Goal: Information Seeking & Learning: Learn about a topic

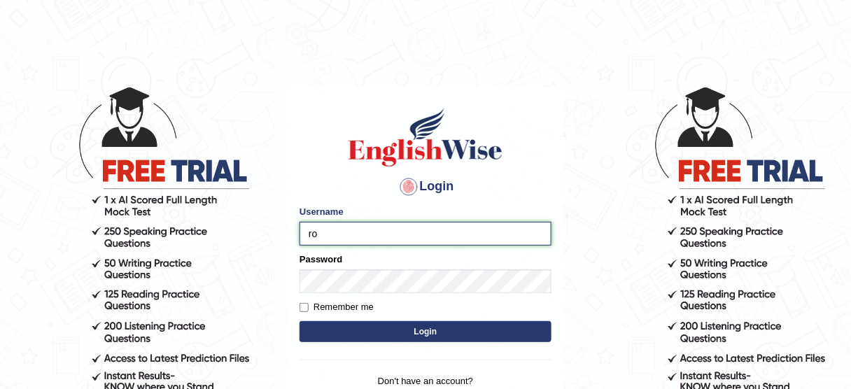
type input "roshan_108"
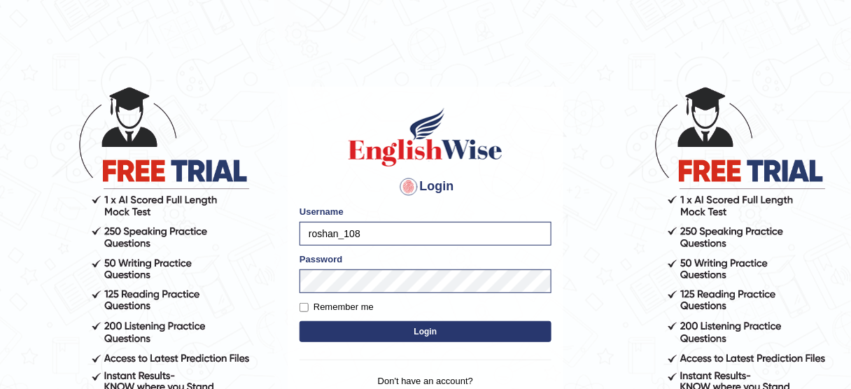
click at [393, 340] on button "Login" at bounding box center [426, 331] width 252 height 21
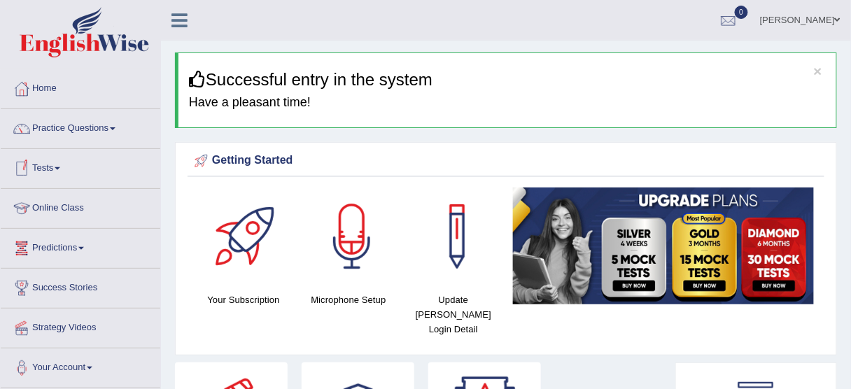
click at [39, 215] on link "Online Class" at bounding box center [81, 206] width 160 height 35
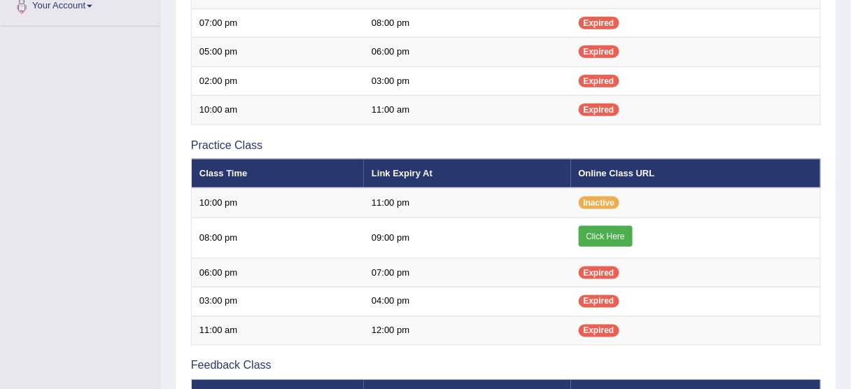
scroll to position [363, 0]
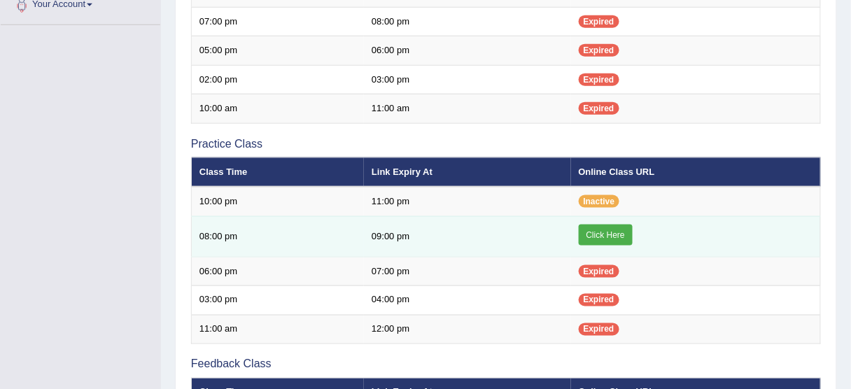
click at [615, 241] on link "Click Here" at bounding box center [606, 235] width 54 height 21
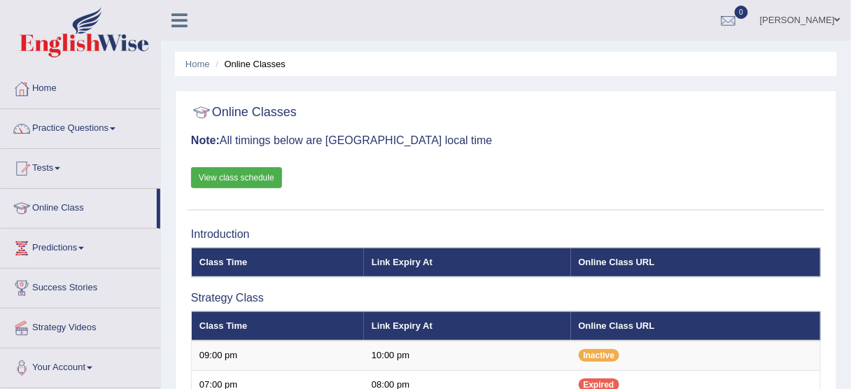
click at [113, 130] on link "Practice Questions" at bounding box center [81, 126] width 160 height 35
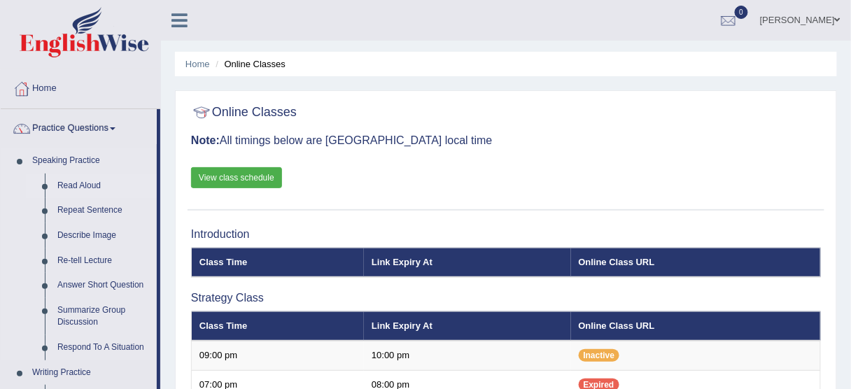
click at [83, 182] on link "Read Aloud" at bounding box center [104, 186] width 106 height 25
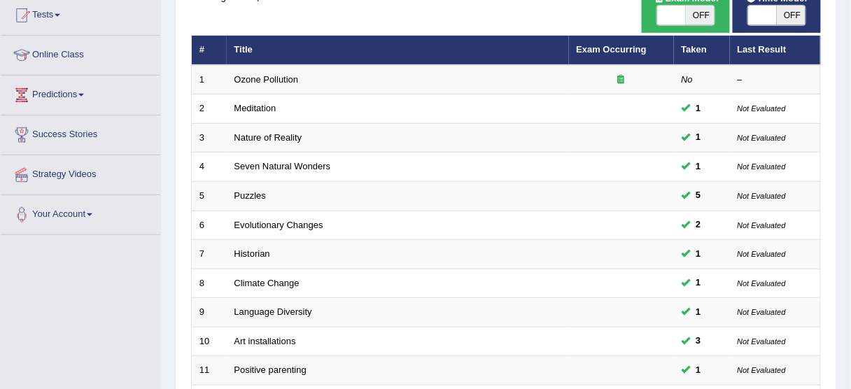
scroll to position [155, 0]
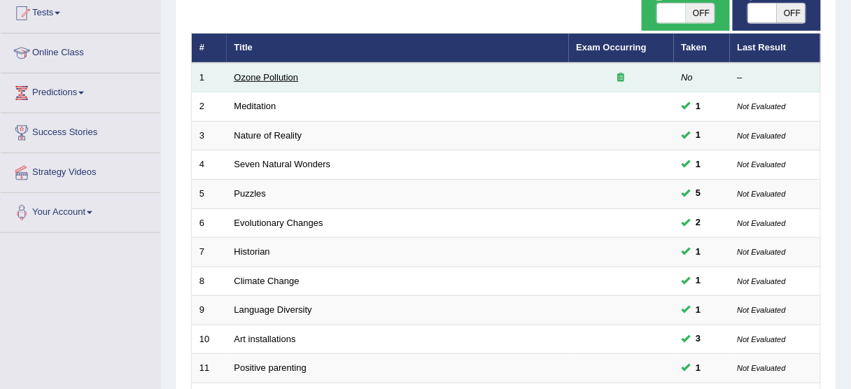
click at [280, 78] on link "Ozone Pollution" at bounding box center [266, 77] width 64 height 10
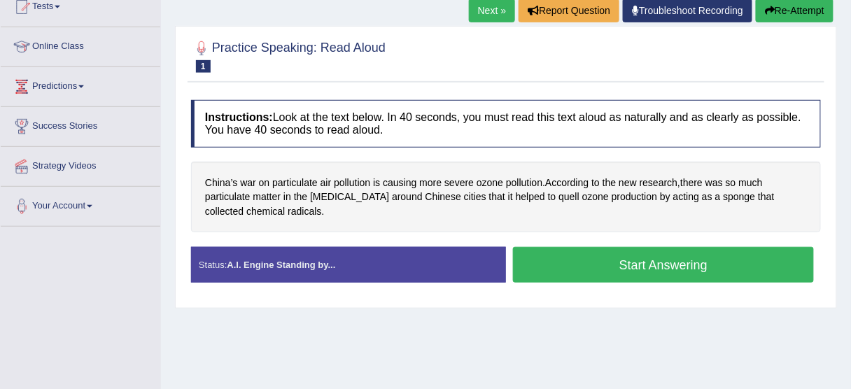
click at [850, 199] on html "Toggle navigation Home Practice Questions Speaking Practice Read Aloud Repeat S…" at bounding box center [425, 32] width 851 height 389
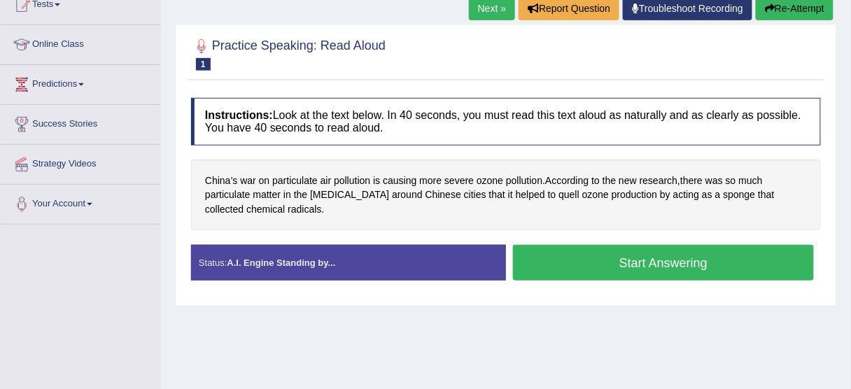
click at [634, 265] on button "Start Answering" at bounding box center [663, 263] width 301 height 36
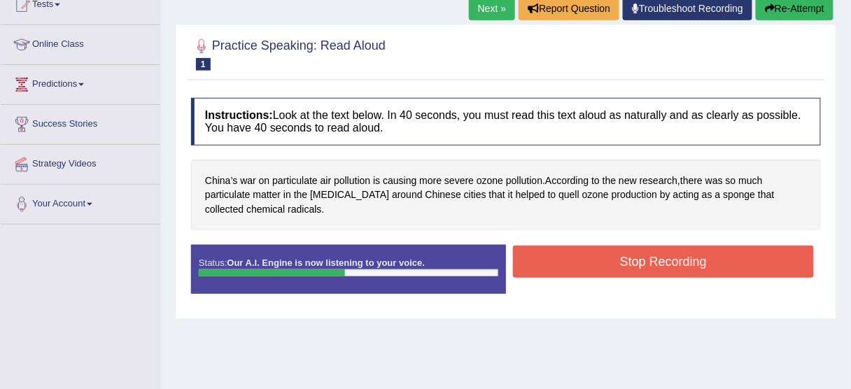
click at [634, 265] on button "Stop Recording" at bounding box center [663, 262] width 301 height 32
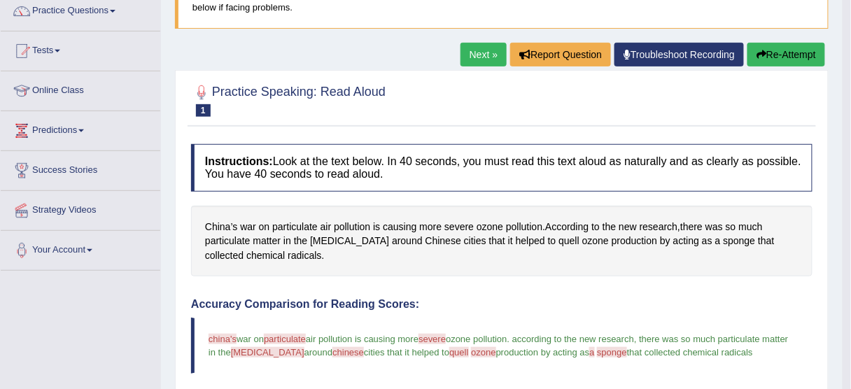
scroll to position [90, 0]
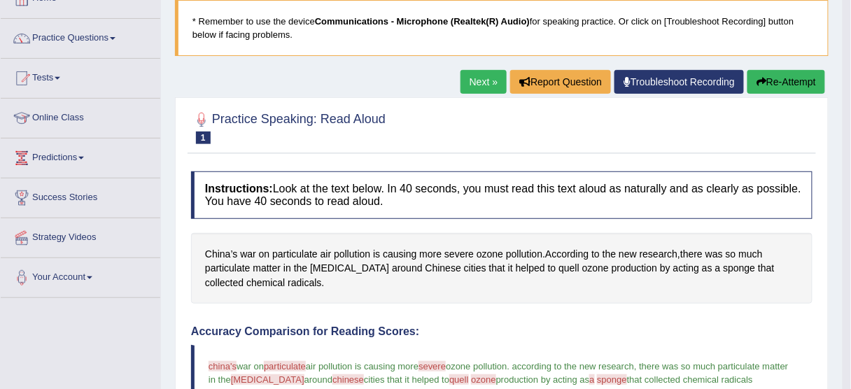
click at [479, 81] on link "Next »" at bounding box center [484, 82] width 46 height 24
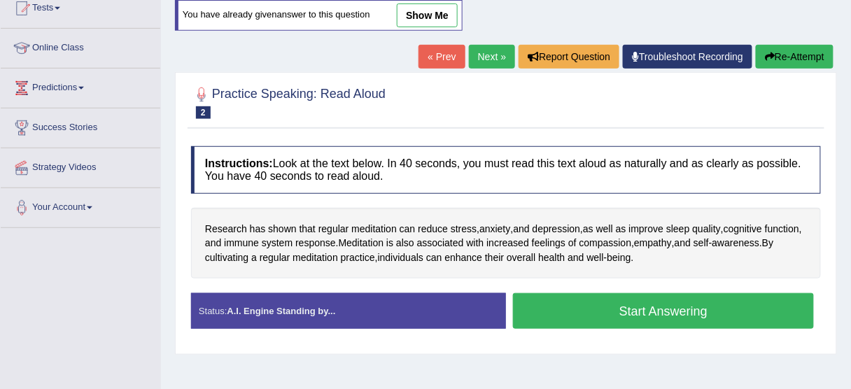
scroll to position [169, 0]
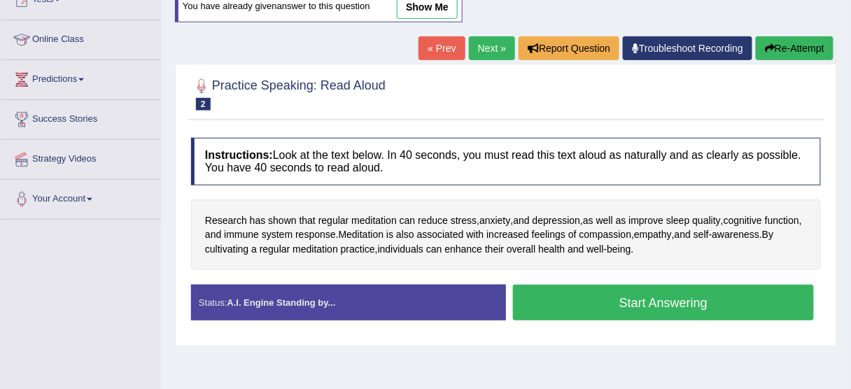
click at [850, 220] on html "Toggle navigation Home Practice Questions Speaking Practice Read Aloud Repeat S…" at bounding box center [425, 25] width 851 height 389
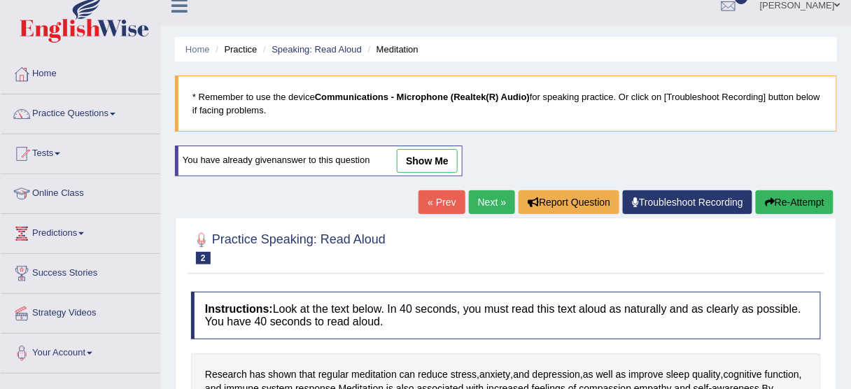
scroll to position [10, 0]
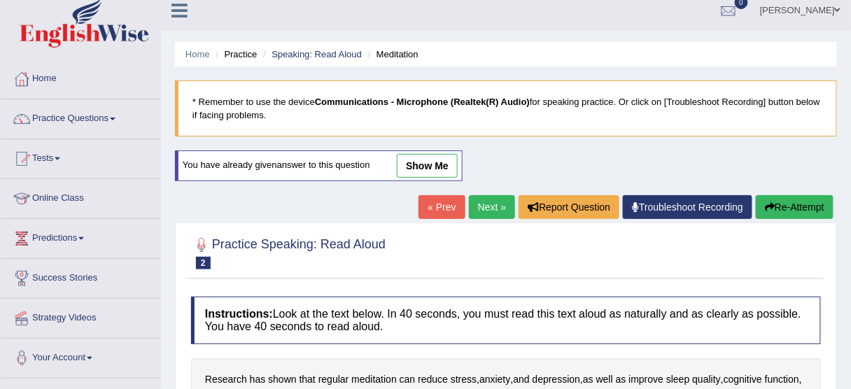
click at [123, 115] on link "Practice Questions" at bounding box center [81, 116] width 160 height 35
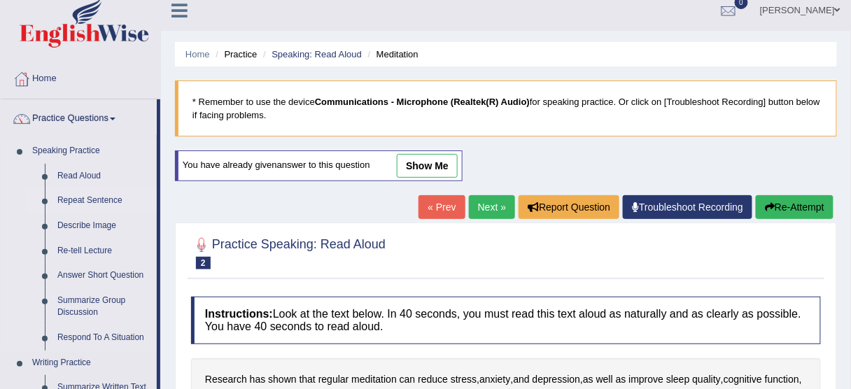
click at [85, 201] on link "Repeat Sentence" at bounding box center [104, 200] width 106 height 25
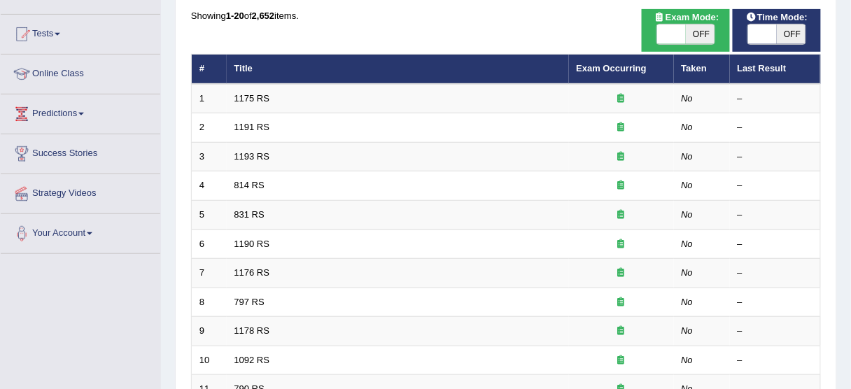
scroll to position [136, 0]
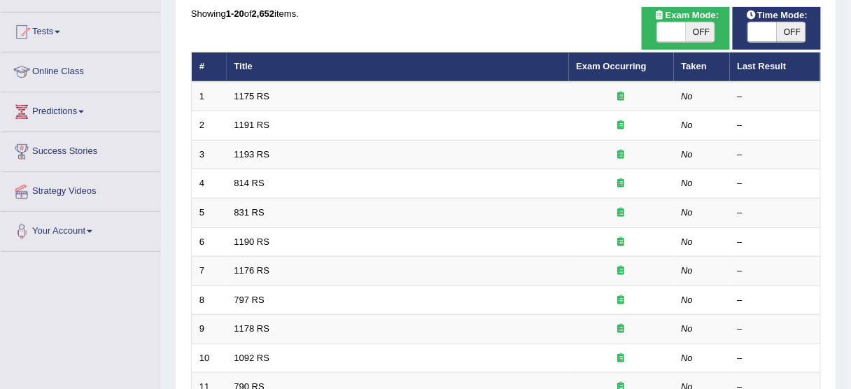
drag, startPoint x: 0, startPoint y: 0, endPoint x: 858, endPoint y: 118, distance: 866.2
click at [850, 118] on html "Toggle navigation Home Practice Questions Speaking Practice Read Aloud Repeat S…" at bounding box center [425, 58] width 851 height 389
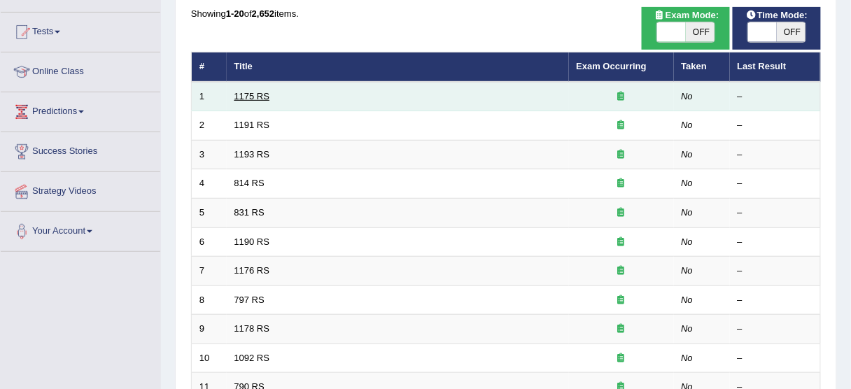
click at [263, 97] on link "1175 RS" at bounding box center [252, 96] width 36 height 10
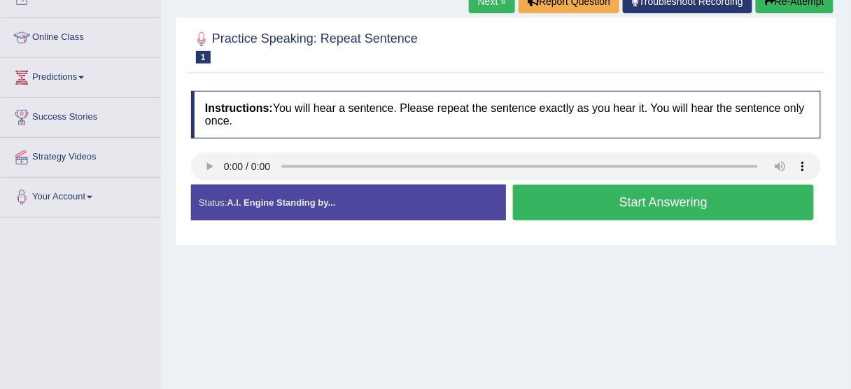
scroll to position [178, 0]
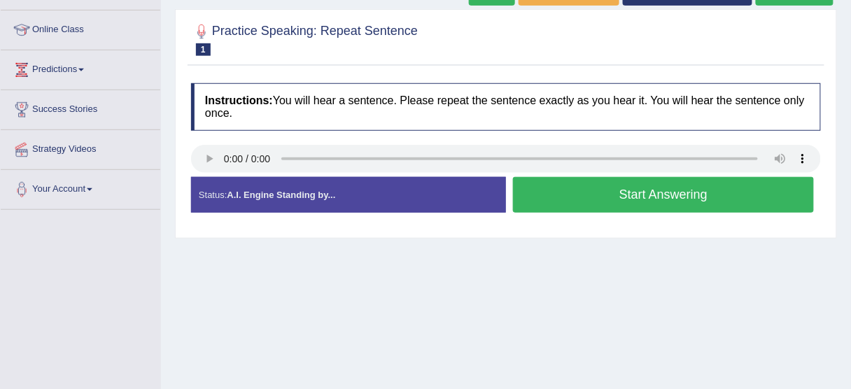
drag, startPoint x: 857, startPoint y: 76, endPoint x: 860, endPoint y: 166, distance: 90.3
click at [850, 166] on html "Toggle navigation Home Practice Questions Speaking Practice Read Aloud Repeat S…" at bounding box center [425, 16] width 851 height 389
click at [583, 195] on button "Start Answering" at bounding box center [663, 195] width 301 height 36
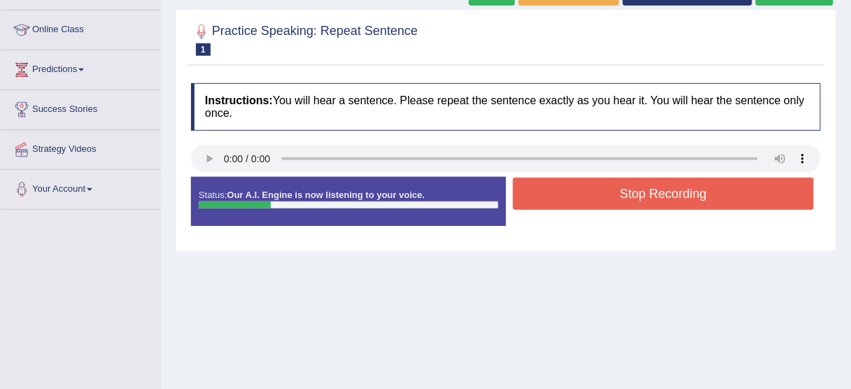
click at [583, 195] on button "Stop Recording" at bounding box center [663, 194] width 301 height 32
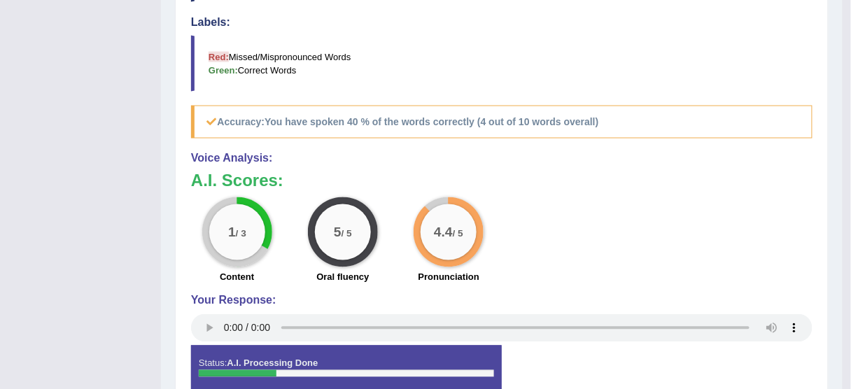
scroll to position [64, 0]
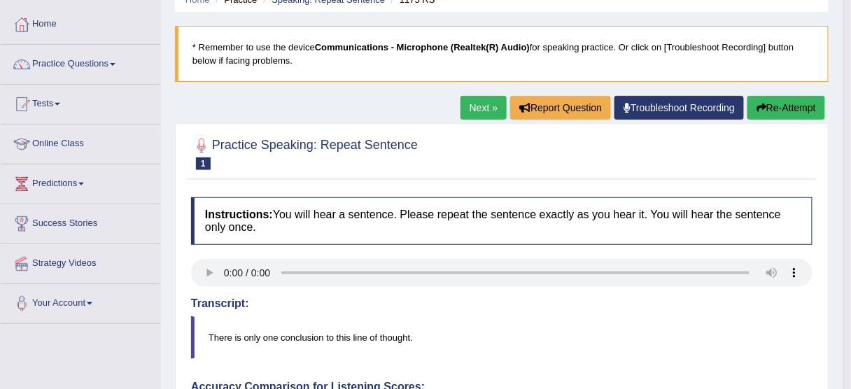
click at [475, 111] on link "Next »" at bounding box center [484, 108] width 46 height 24
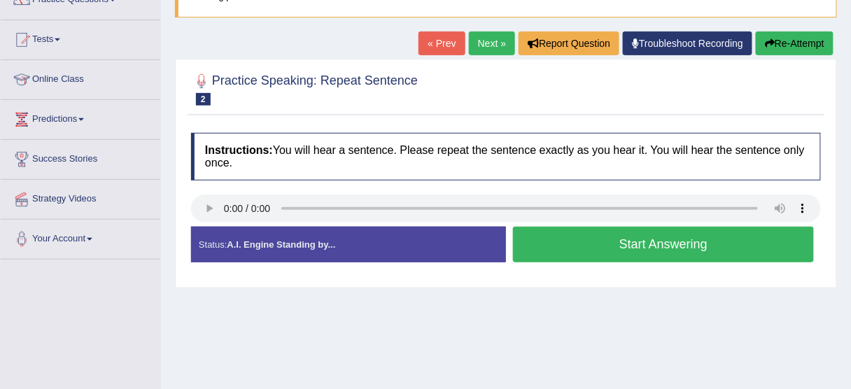
drag, startPoint x: 397, startPoint y: 249, endPoint x: 532, endPoint y: 230, distance: 136.4
click at [532, 230] on div "Status: A.I. Engine Standing by... Start Answering Stop Recording" at bounding box center [506, 252] width 630 height 50
click at [490, 47] on link "Next »" at bounding box center [492, 43] width 46 height 24
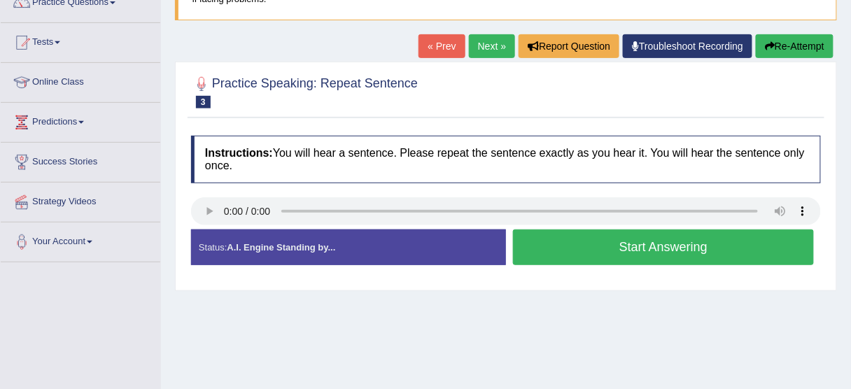
click at [640, 251] on button "Start Answering" at bounding box center [663, 248] width 301 height 36
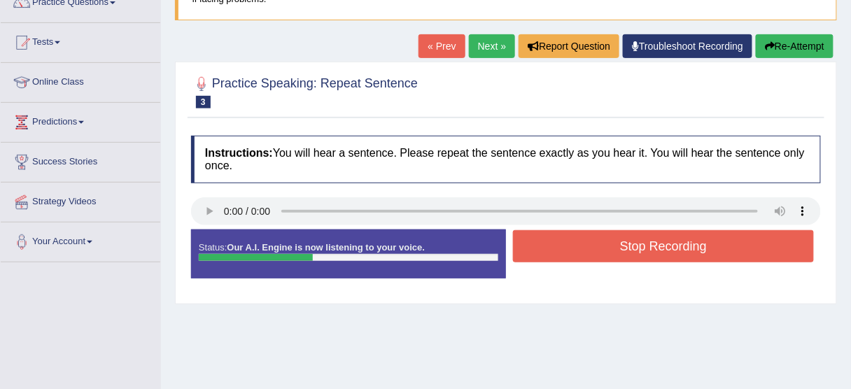
click at [640, 251] on button "Stop Recording" at bounding box center [663, 246] width 301 height 32
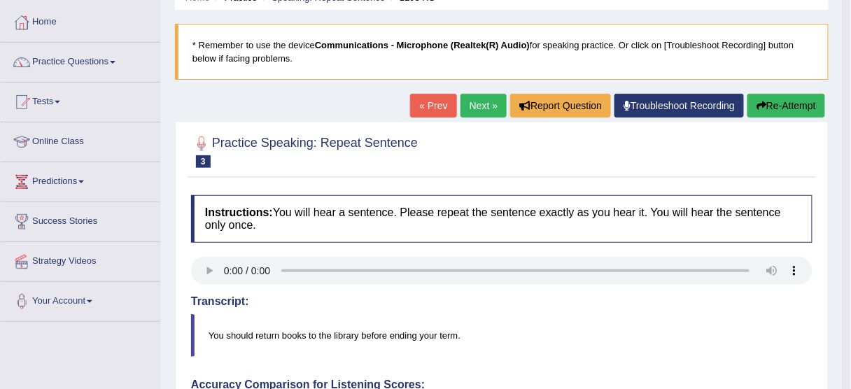
scroll to position [64, 0]
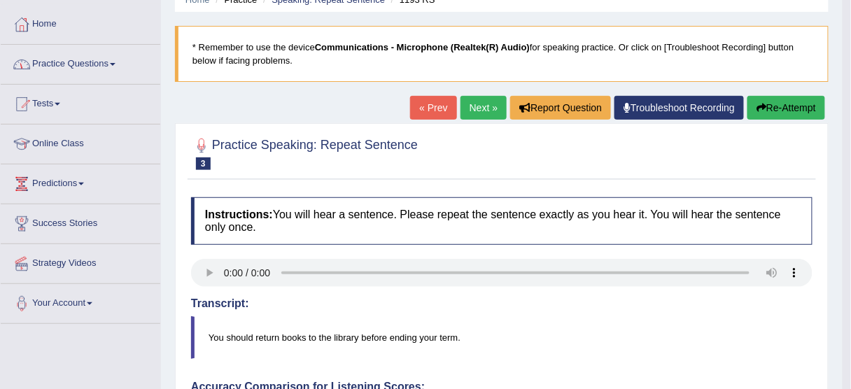
click at [114, 63] on link "Practice Questions" at bounding box center [81, 62] width 160 height 35
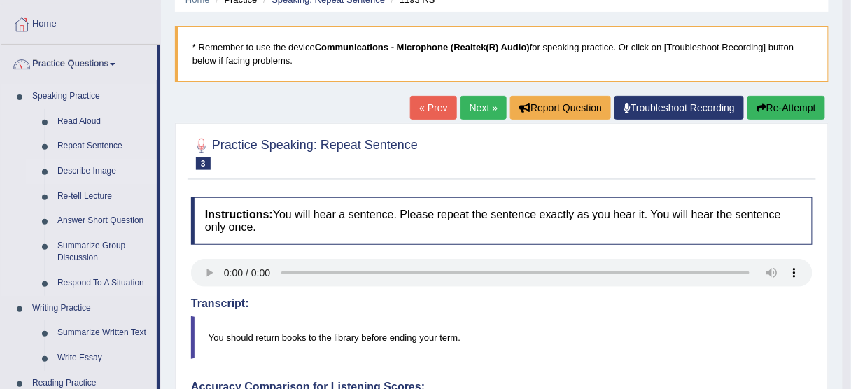
click at [92, 173] on link "Describe Image" at bounding box center [104, 171] width 106 height 25
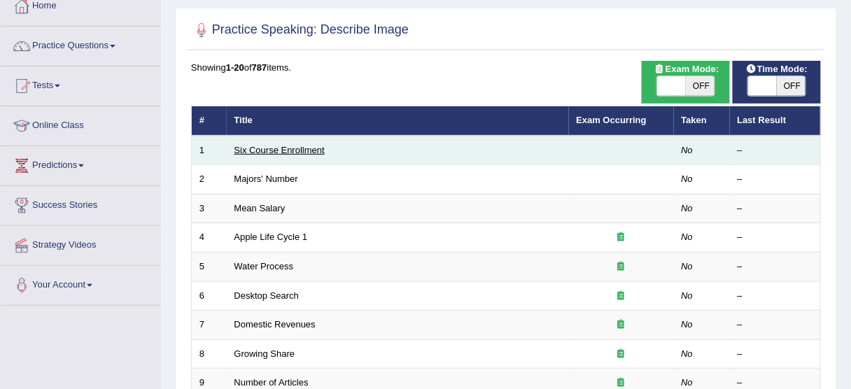
click at [269, 150] on link "Six Course Enrollment" at bounding box center [279, 150] width 90 height 10
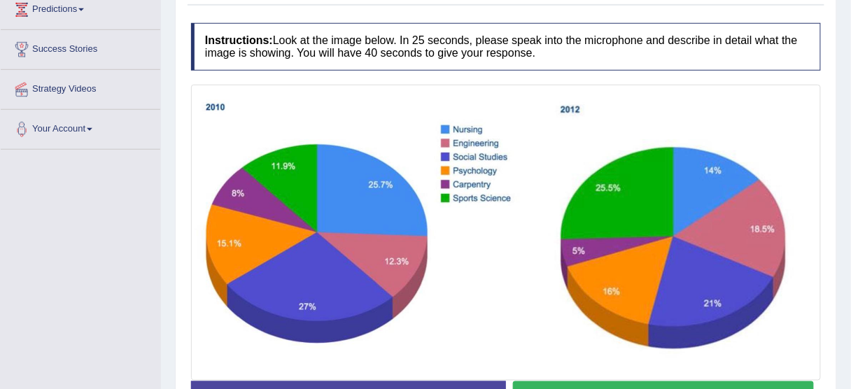
scroll to position [255, 0]
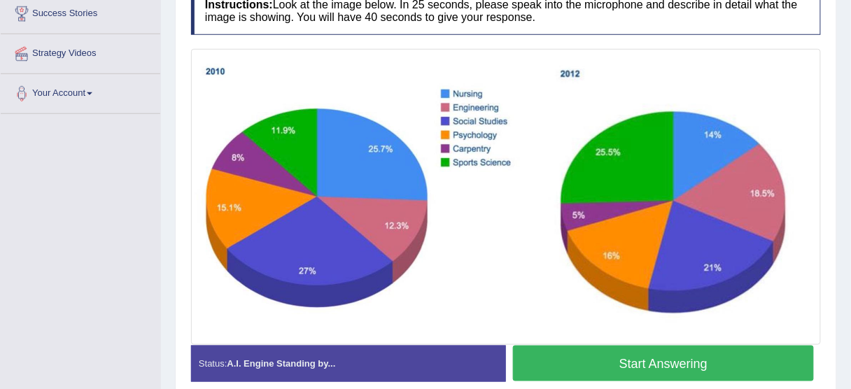
scroll to position [279, 0]
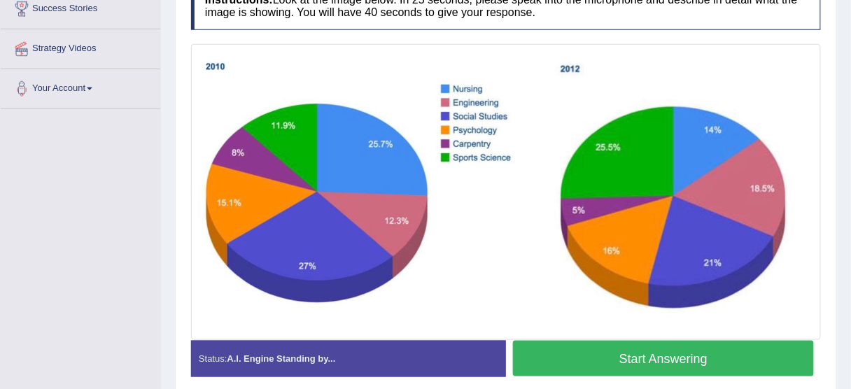
click at [631, 356] on button "Start Answering" at bounding box center [663, 359] width 301 height 36
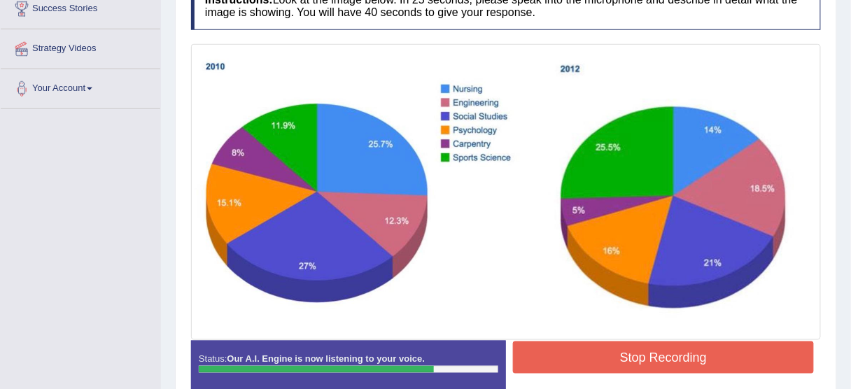
click at [568, 361] on button "Stop Recording" at bounding box center [663, 358] width 301 height 32
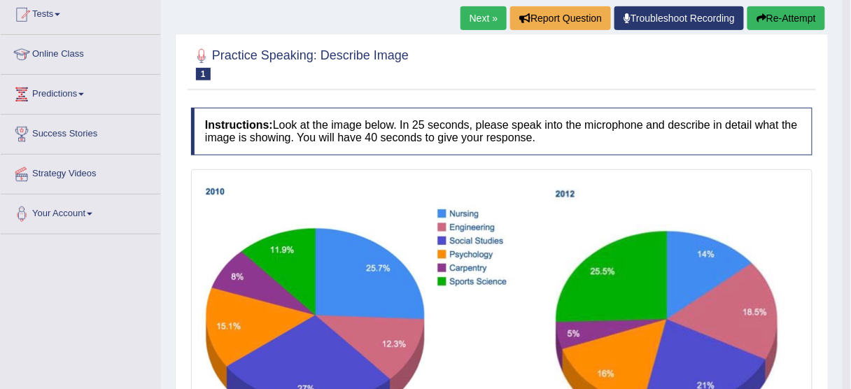
scroll to position [170, 0]
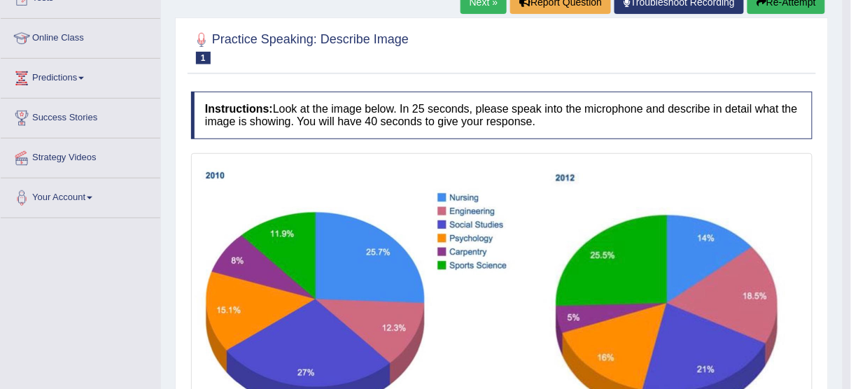
click at [790, 8] on button "Re-Attempt" at bounding box center [787, 2] width 78 height 24
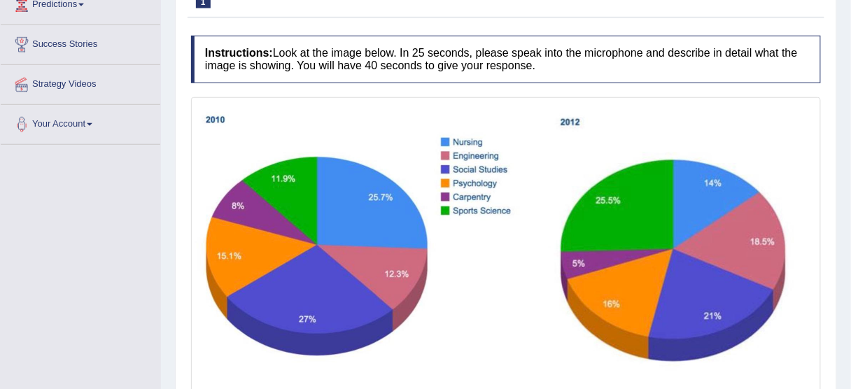
scroll to position [298, 0]
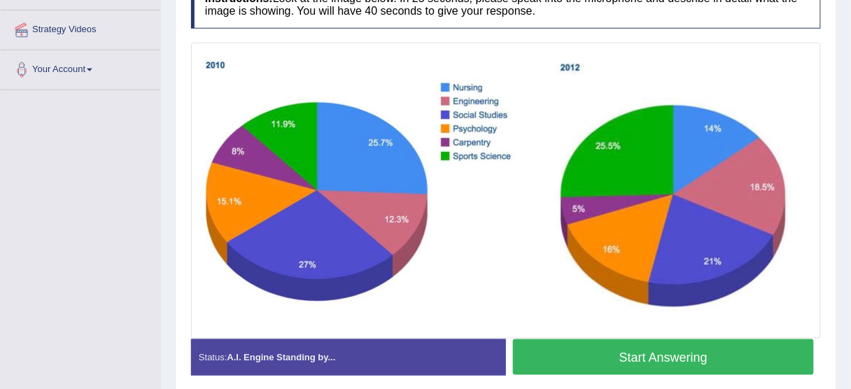
click at [668, 353] on button "Start Answering" at bounding box center [663, 357] width 301 height 36
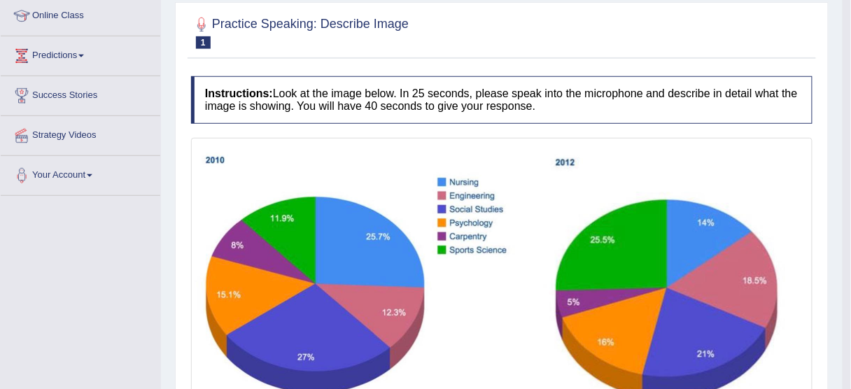
scroll to position [146, 0]
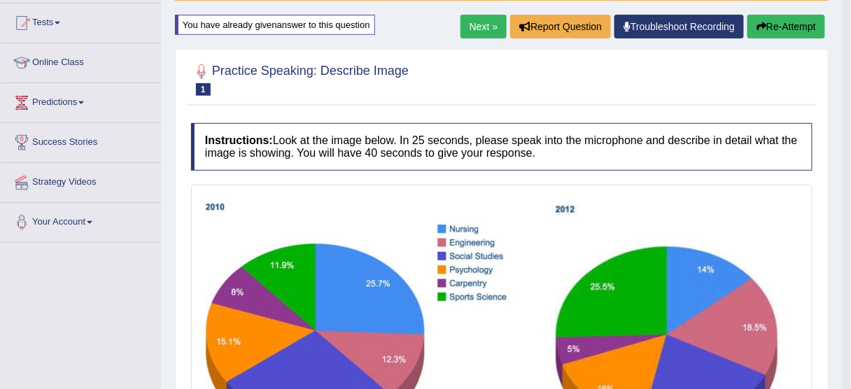
click at [57, 25] on link "Tests" at bounding box center [81, 20] width 160 height 35
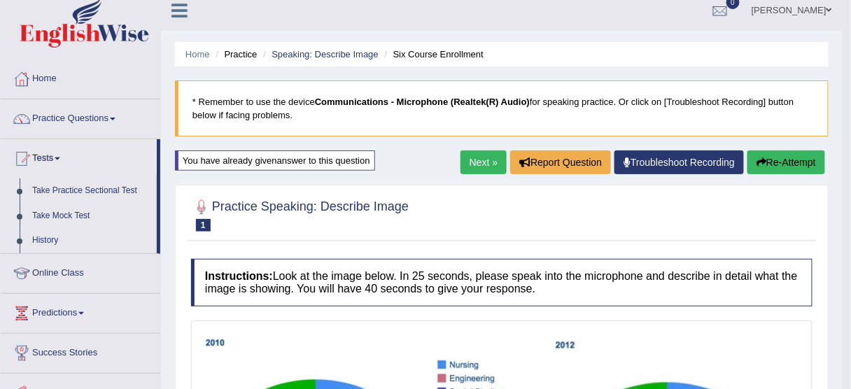
scroll to position [3, 0]
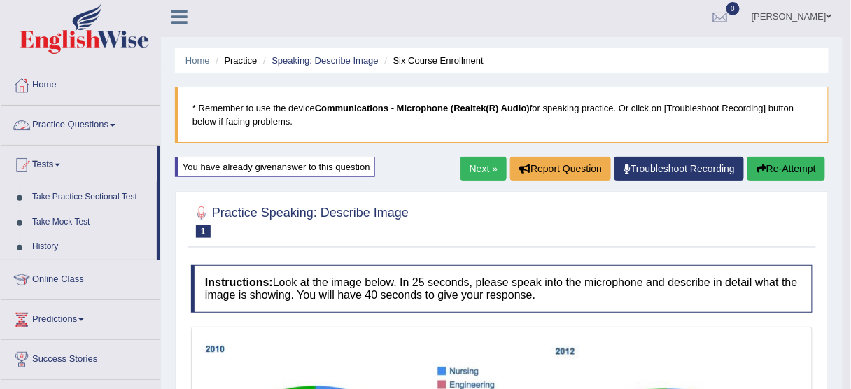
click at [115, 125] on span at bounding box center [113, 125] width 6 height 3
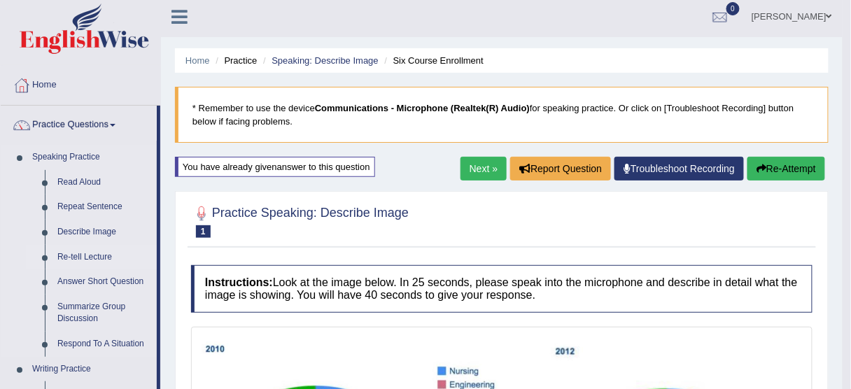
click at [77, 260] on link "Re-tell Lecture" at bounding box center [104, 257] width 106 height 25
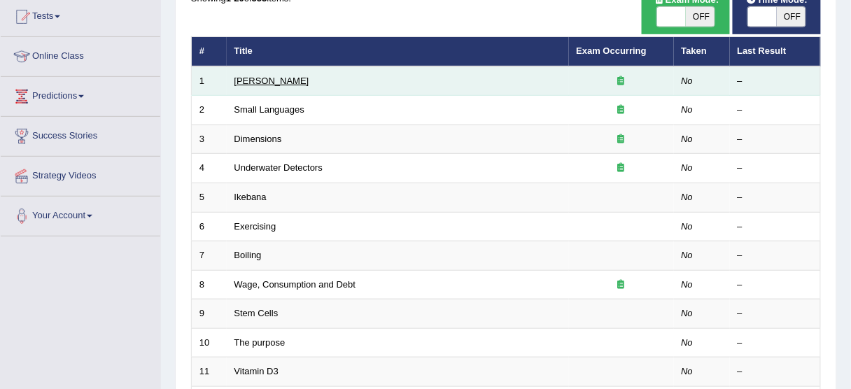
click at [256, 82] on link "[PERSON_NAME]" at bounding box center [271, 81] width 75 height 10
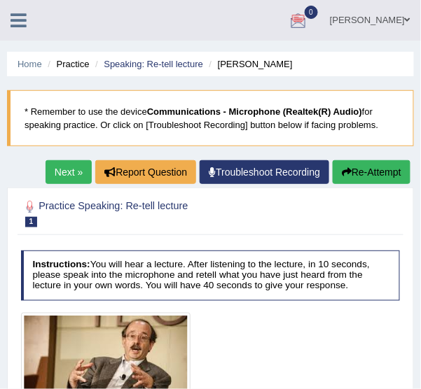
click at [352, 169] on button "Re-Attempt" at bounding box center [371, 172] width 78 height 24
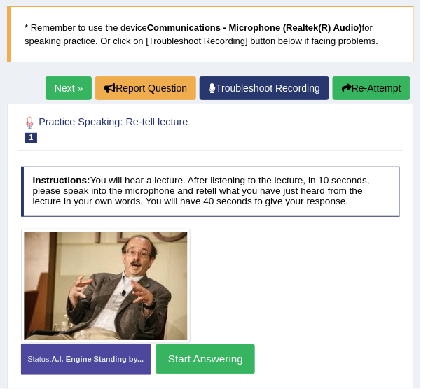
scroll to position [129, 0]
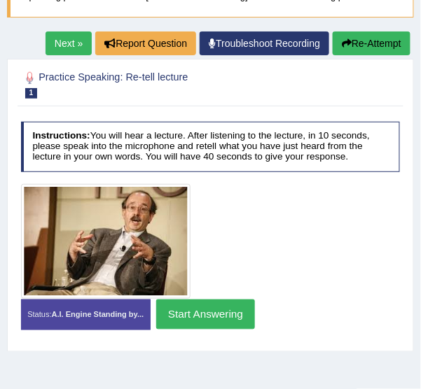
click at [381, 45] on button "Re-Attempt" at bounding box center [371, 43] width 78 height 24
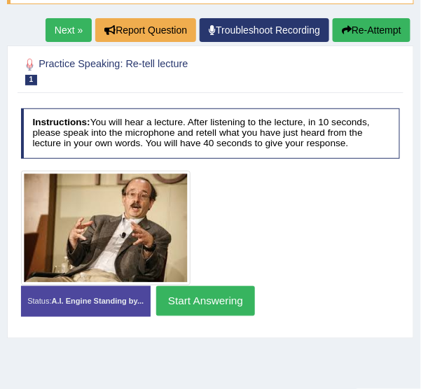
scroll to position [144, 0]
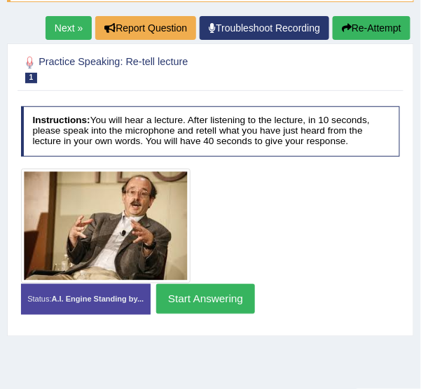
click at [381, 229] on div at bounding box center [210, 226] width 391 height 115
click at [384, 253] on div at bounding box center [210, 226] width 391 height 115
click at [350, 77] on div at bounding box center [210, 69] width 379 height 36
click at [317, 67] on div at bounding box center [210, 69] width 379 height 36
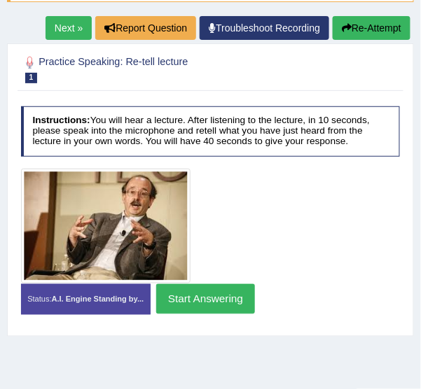
click at [75, 29] on link "Next »" at bounding box center [68, 28] width 46 height 24
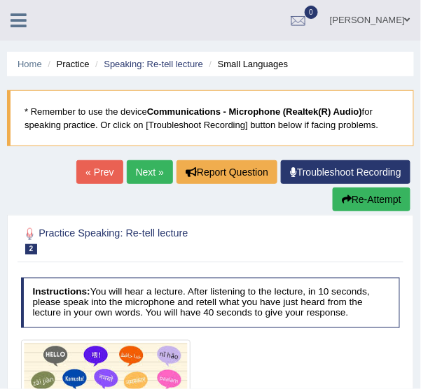
click at [360, 204] on button "Re-Attempt" at bounding box center [371, 200] width 78 height 24
click at [383, 74] on ul "Home Practice Speaking: Re-tell lecture Small Languages" at bounding box center [210, 64] width 407 height 24
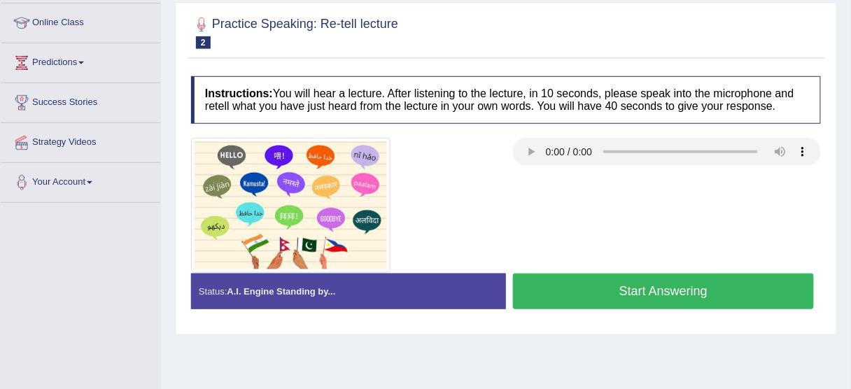
click at [365, 36] on h2 "Practice Speaking: Re-tell lecture 2 Small Languages" at bounding box center [294, 31] width 207 height 35
click at [576, 287] on button "Start Answering" at bounding box center [663, 292] width 301 height 36
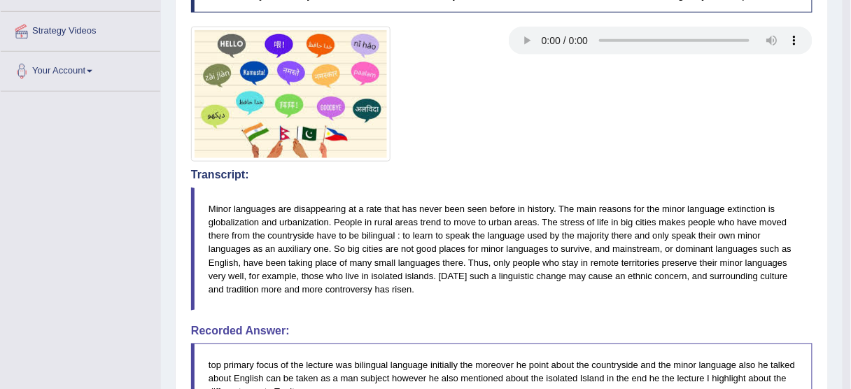
scroll to position [341, 0]
